Goal: Transaction & Acquisition: Subscribe to service/newsletter

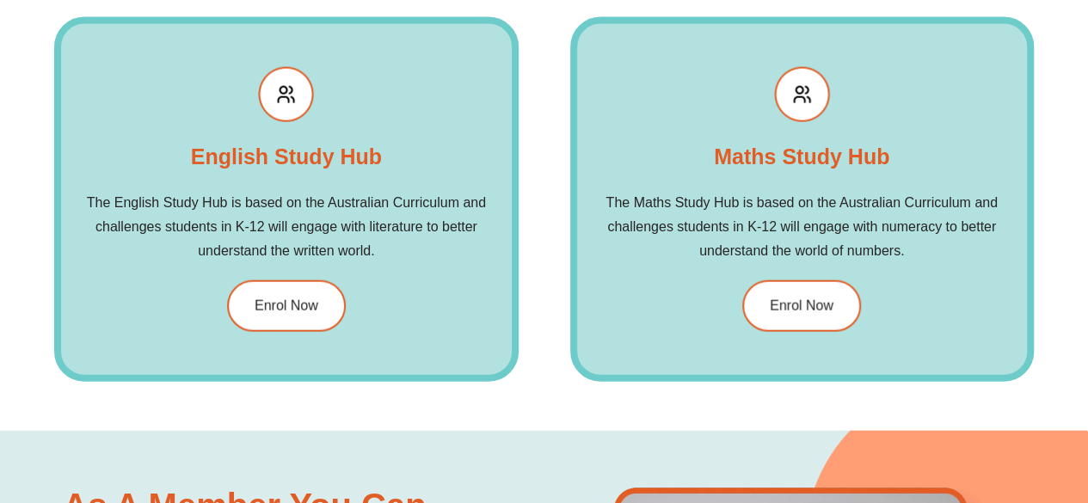
scroll to position [1961, 0]
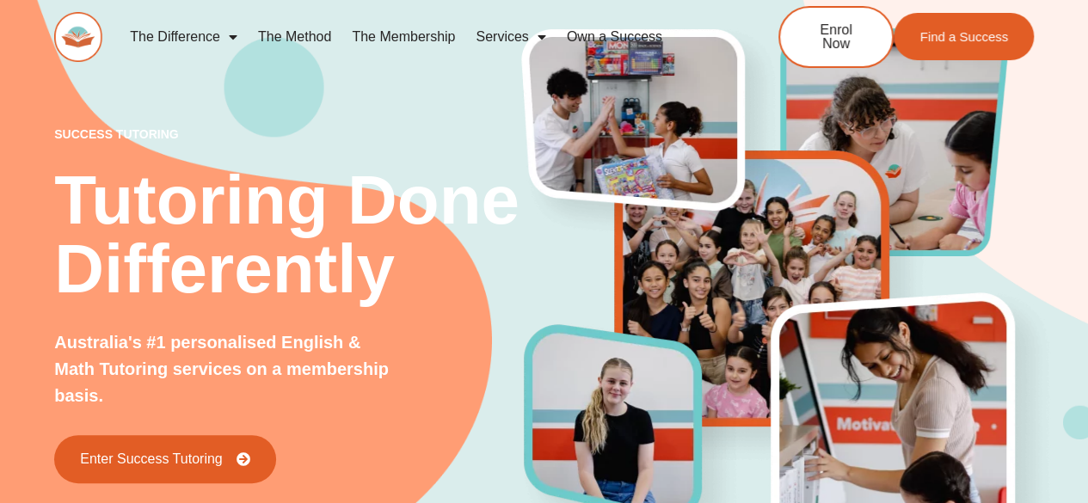
click at [237, 34] on span "Menu" at bounding box center [228, 37] width 17 height 31
click at [288, 34] on link "The Method" at bounding box center [295, 37] width 94 height 40
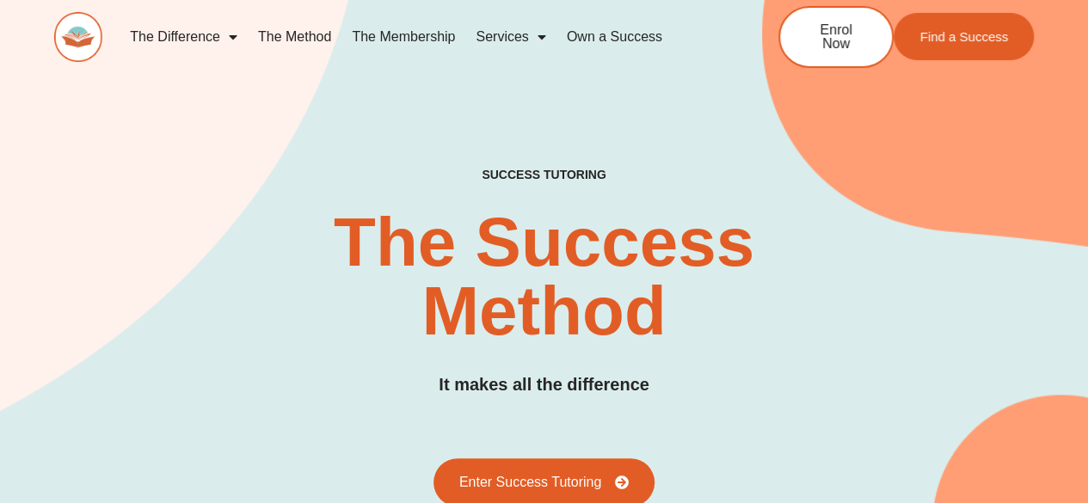
click at [410, 36] on link "The Membership" at bounding box center [403, 37] width 124 height 40
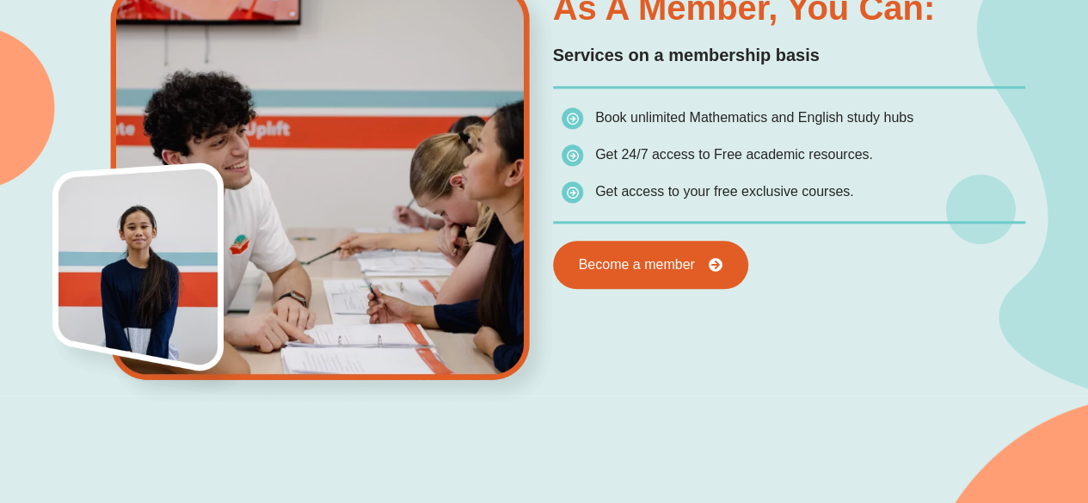
scroll to position [894, 0]
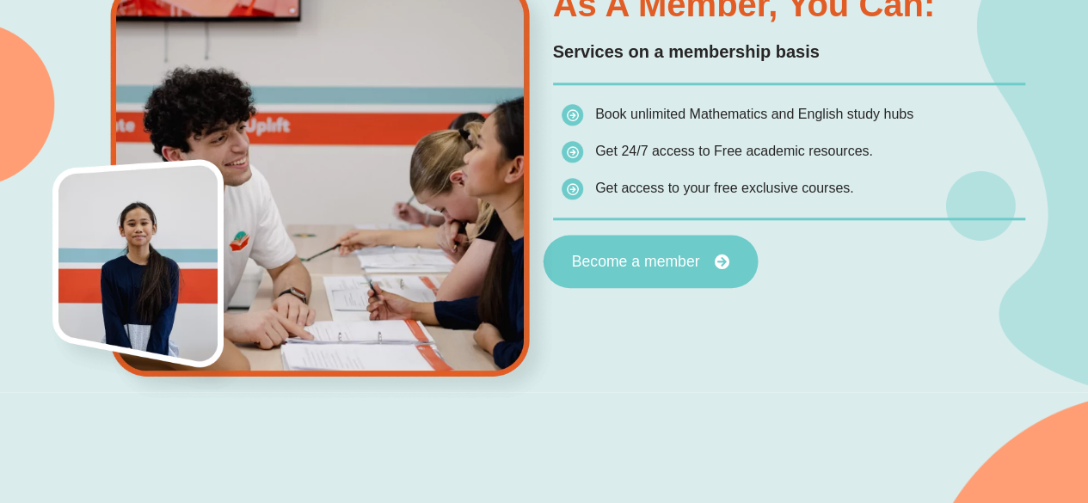
click at [600, 267] on link "Become a member" at bounding box center [650, 261] width 215 height 53
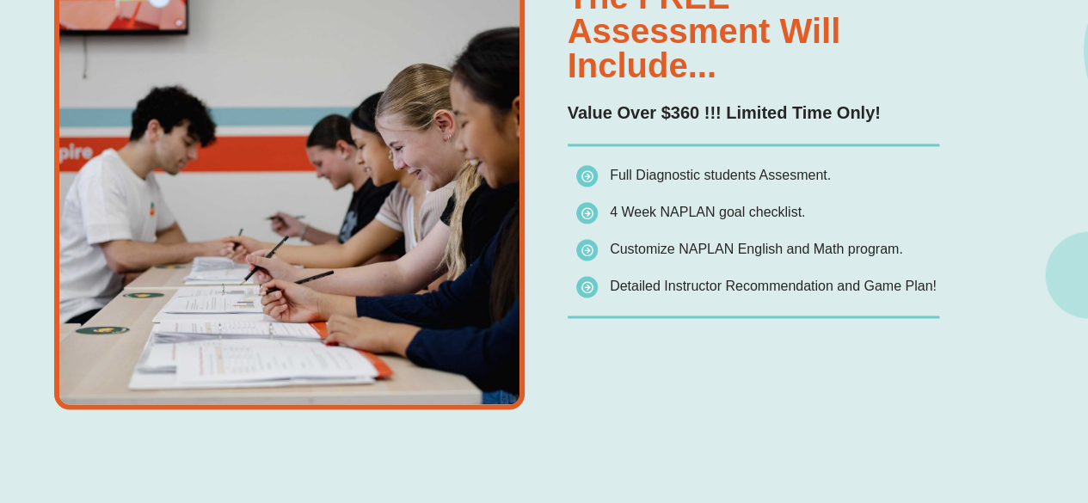
scroll to position [1238, 0]
